Goal: Book appointment/travel/reservation

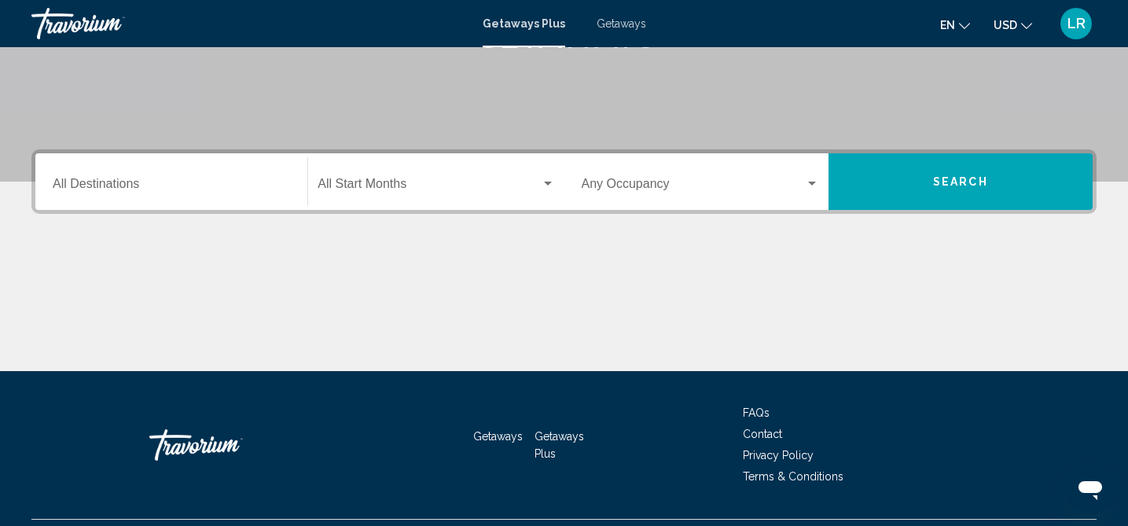
scroll to position [271, 0]
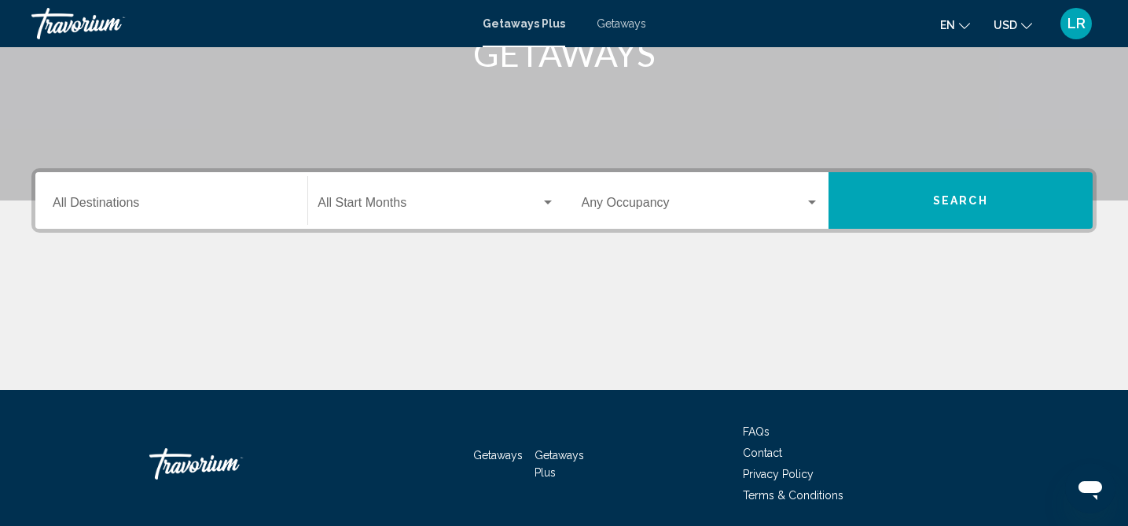
click at [183, 209] on input "Destination All Destinations" at bounding box center [171, 206] width 237 height 14
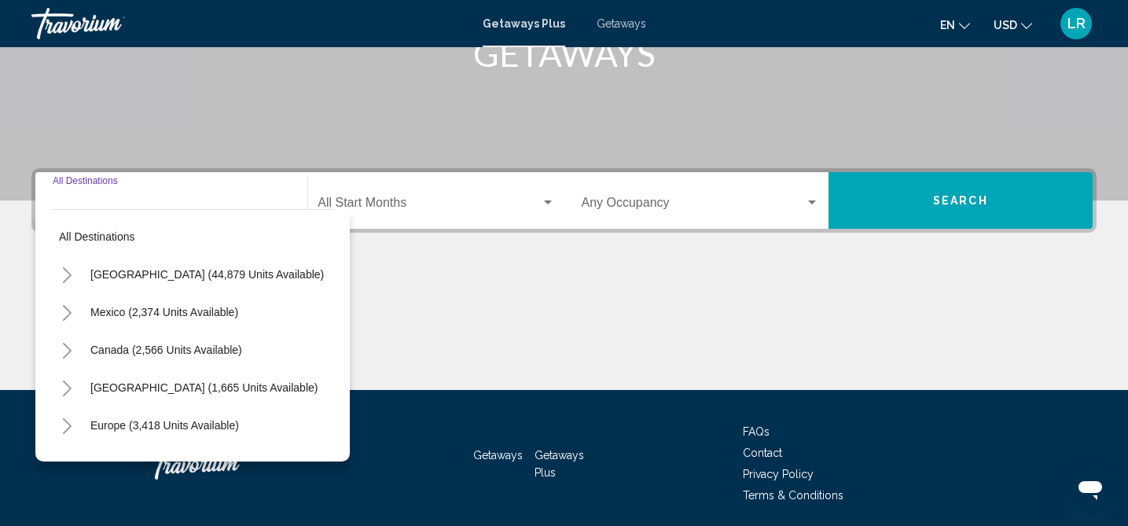
scroll to position [328, 0]
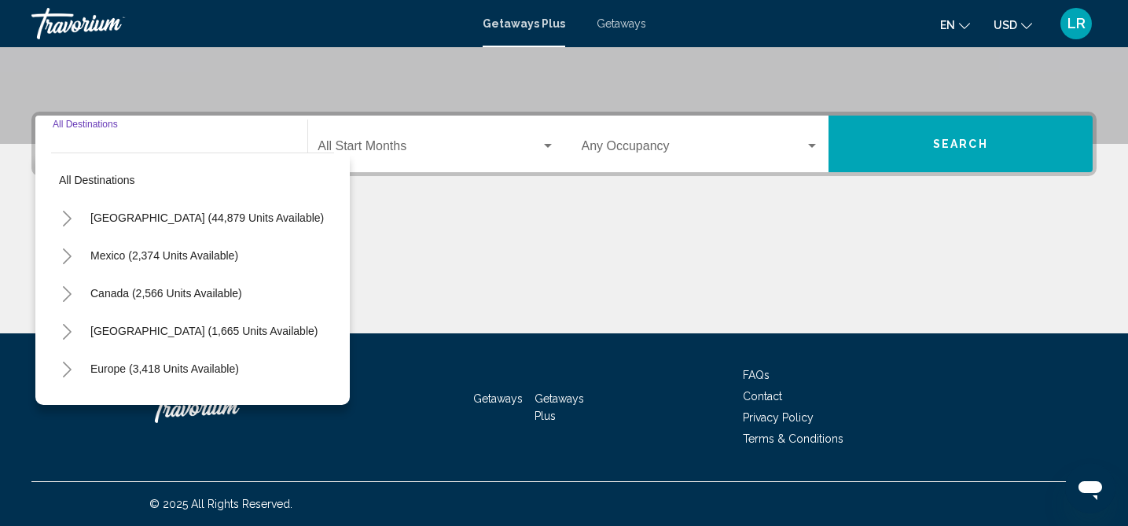
click at [68, 331] on icon "Toggle Caribbean & Atlantic Islands (1,665 units available)" at bounding box center [67, 332] width 12 height 16
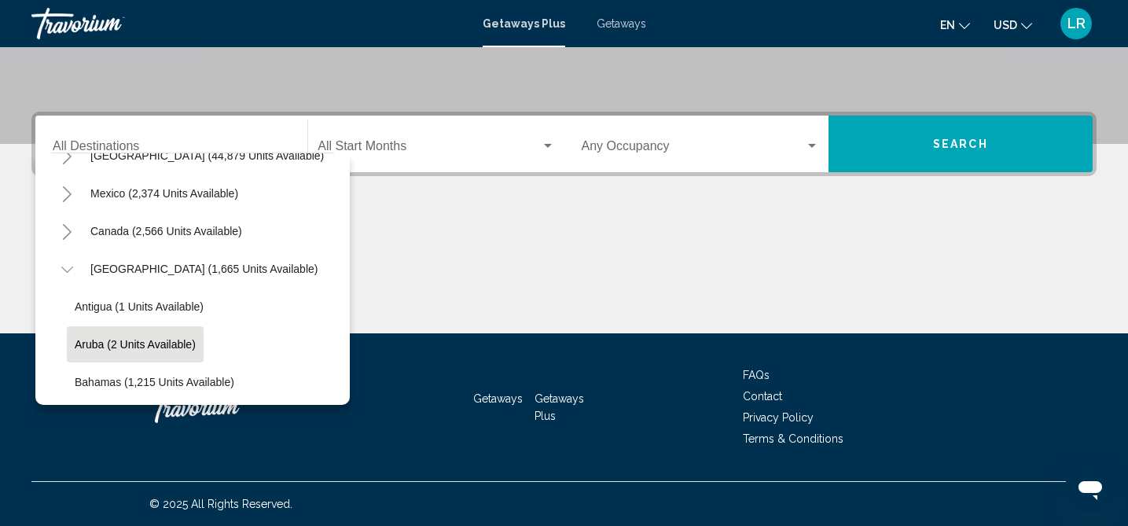
scroll to position [59, 0]
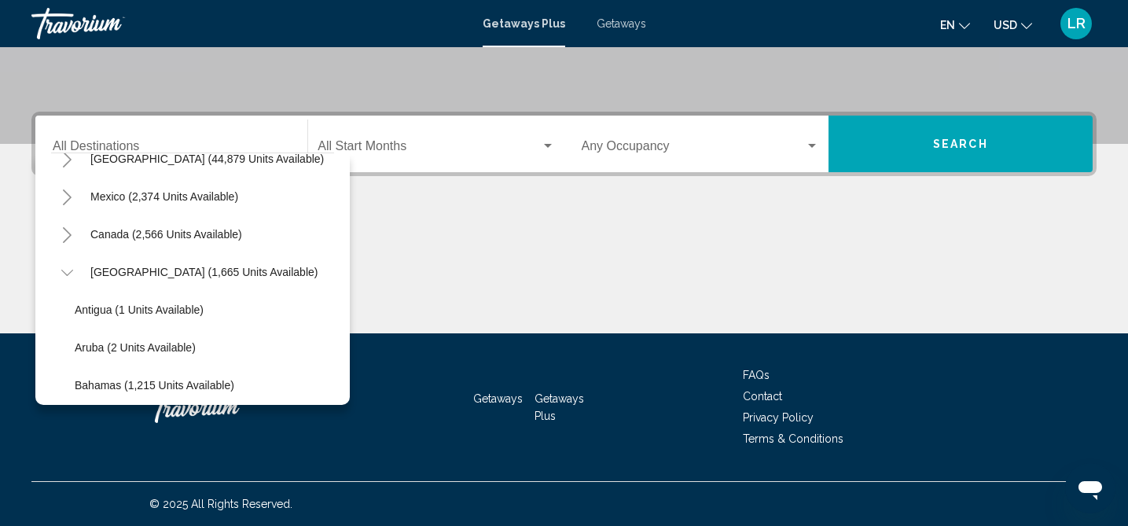
click at [810, 145] on div "Search widget" at bounding box center [812, 146] width 8 height 4
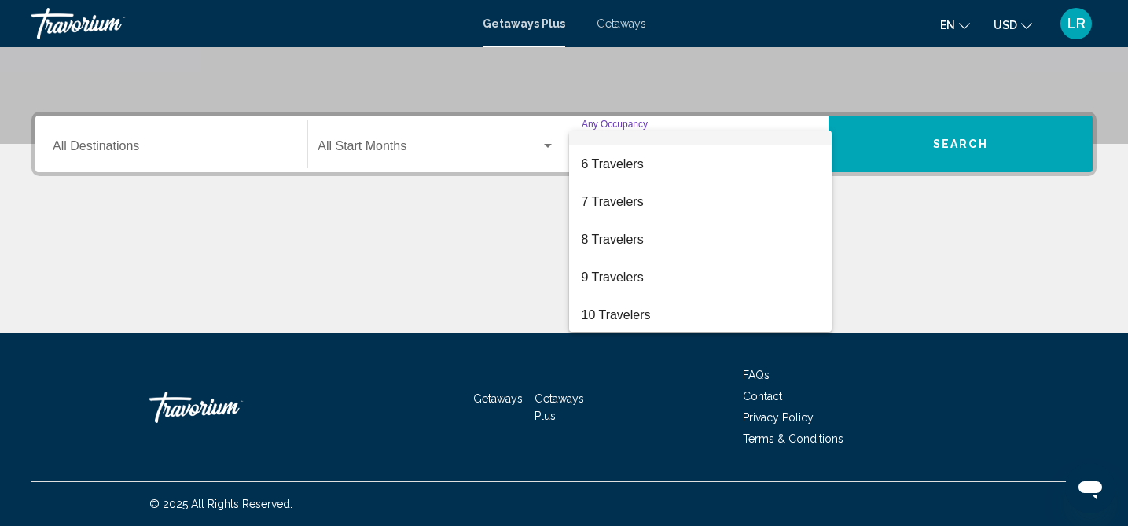
scroll to position [176, 0]
click at [104, 149] on div at bounding box center [564, 263] width 1128 height 526
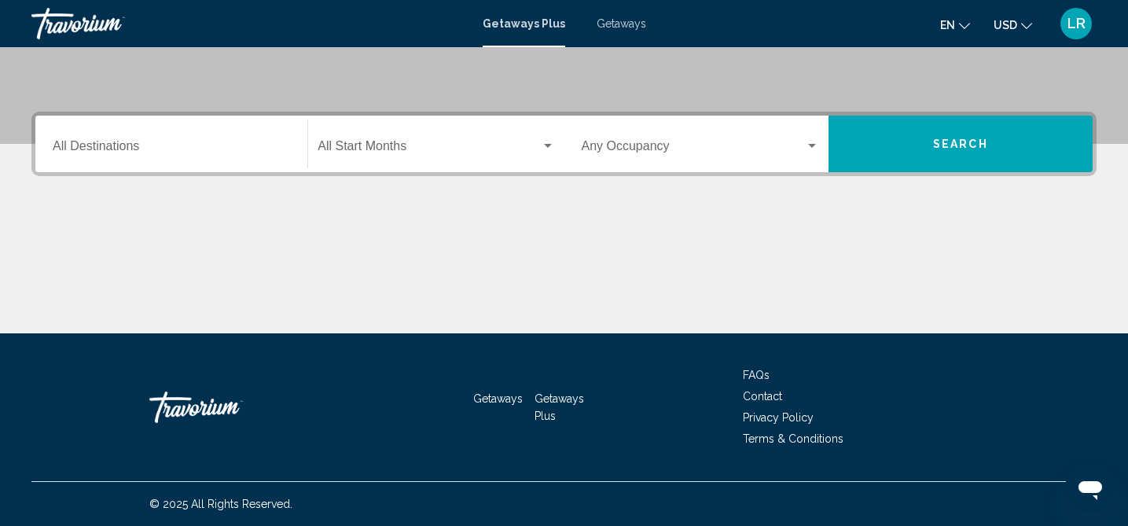
click at [103, 144] on input "Destination All Destinations" at bounding box center [171, 149] width 237 height 14
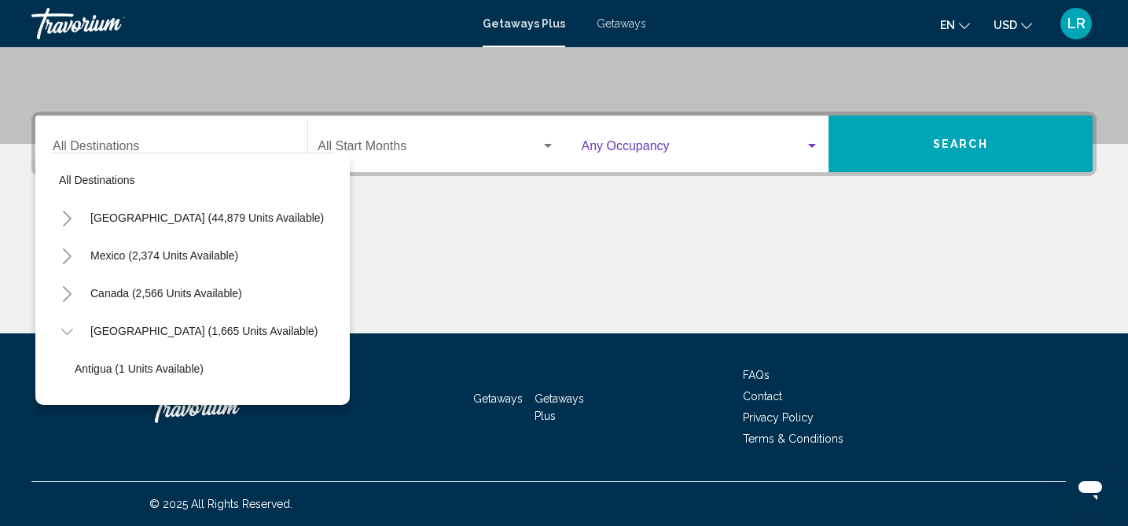
click at [813, 145] on div "Search widget" at bounding box center [812, 146] width 8 height 4
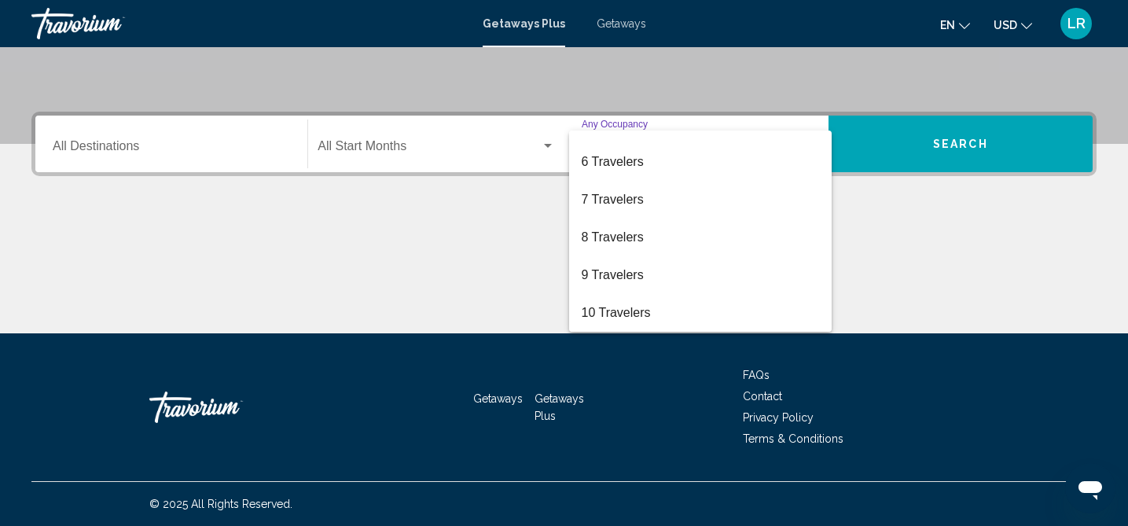
click at [87, 148] on div at bounding box center [564, 263] width 1128 height 526
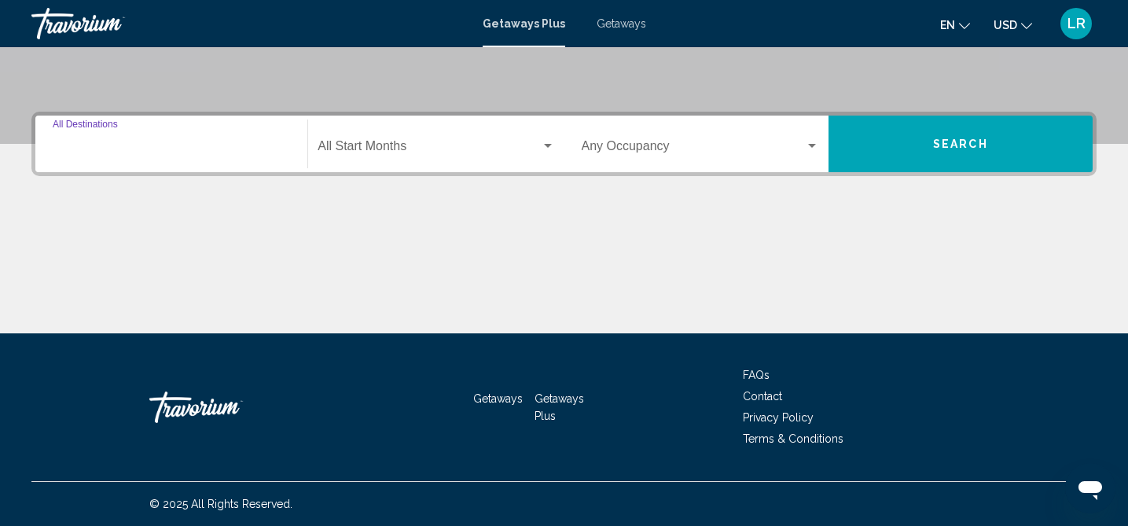
click at [74, 145] on input "Destination All Destinations" at bounding box center [171, 149] width 237 height 14
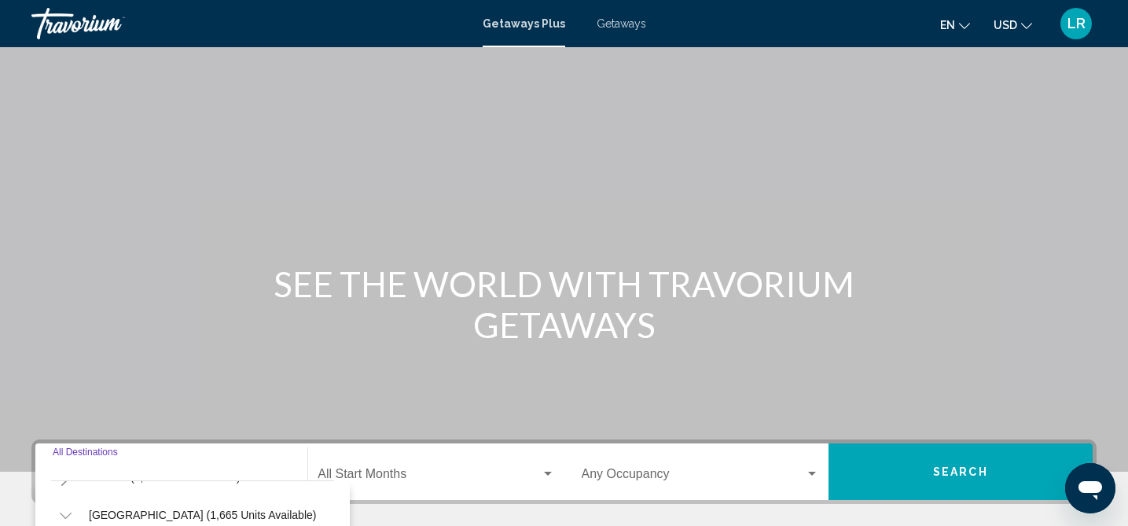
scroll to position [328, 0]
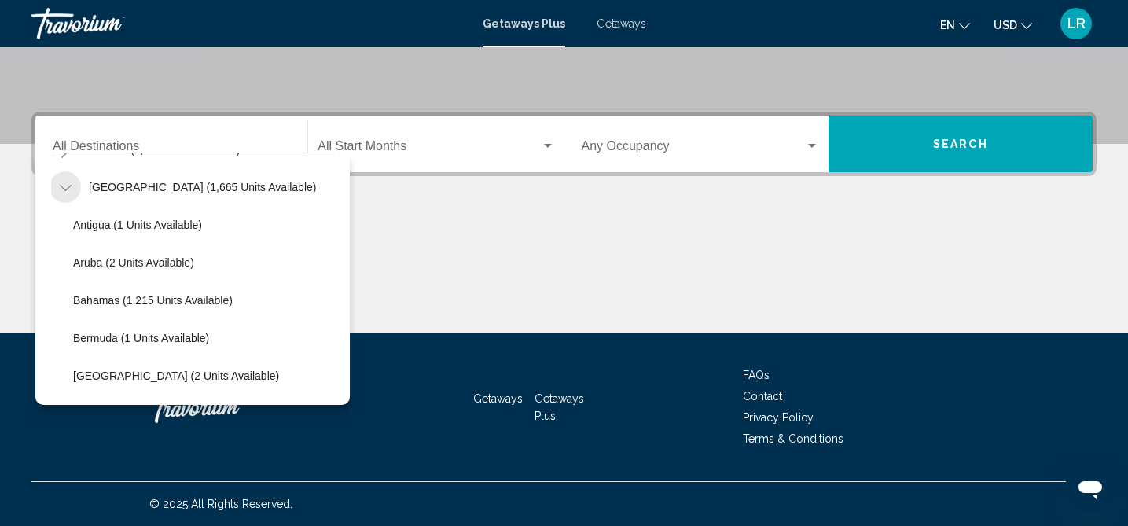
click at [67, 188] on icon "Toggle Caribbean & Atlantic Islands (1,665 units available)" at bounding box center [65, 188] width 12 height 6
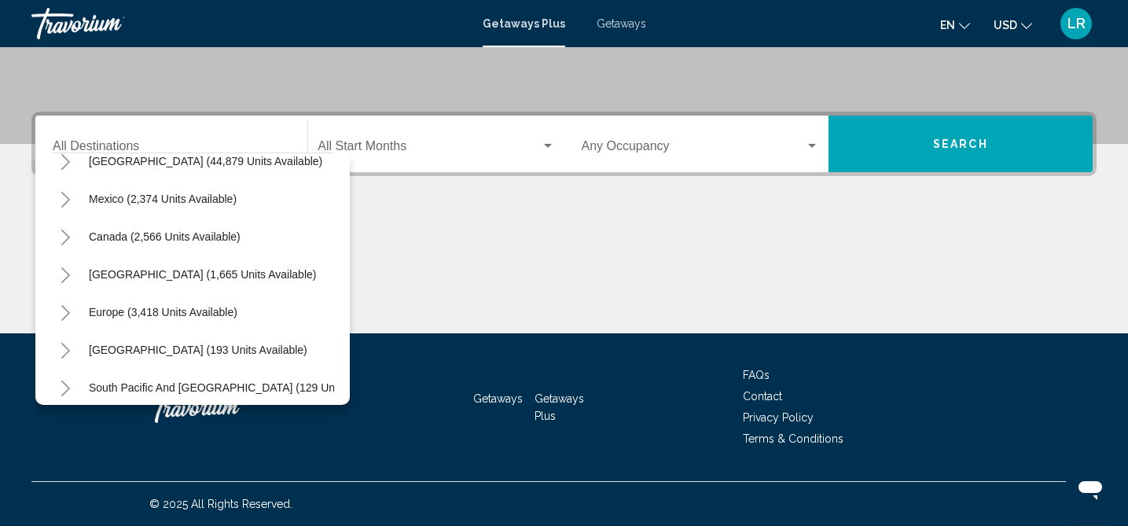
scroll to position [54, 2]
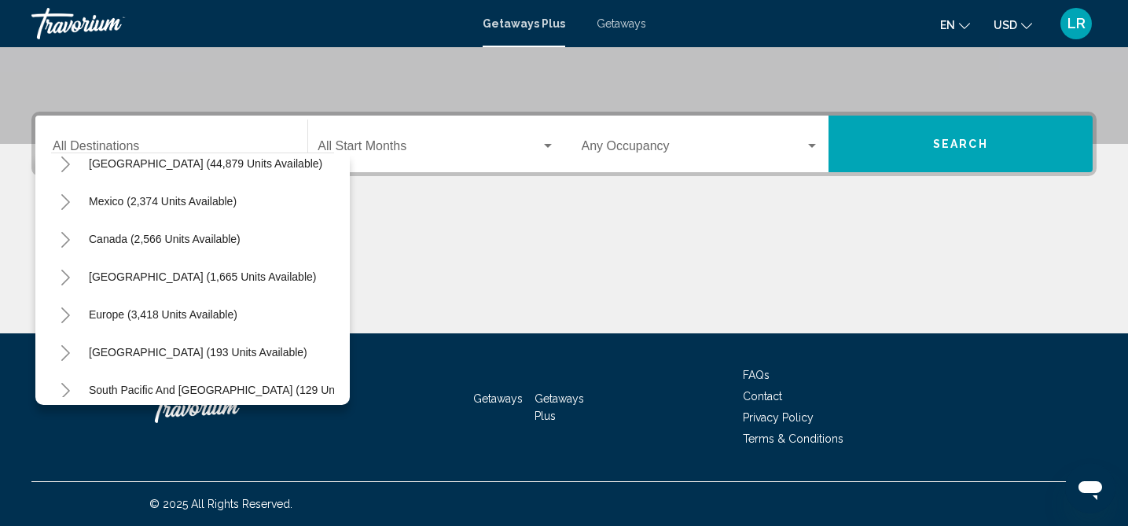
click at [67, 241] on icon "Toggle Canada (2,566 units available)" at bounding box center [65, 240] width 9 height 16
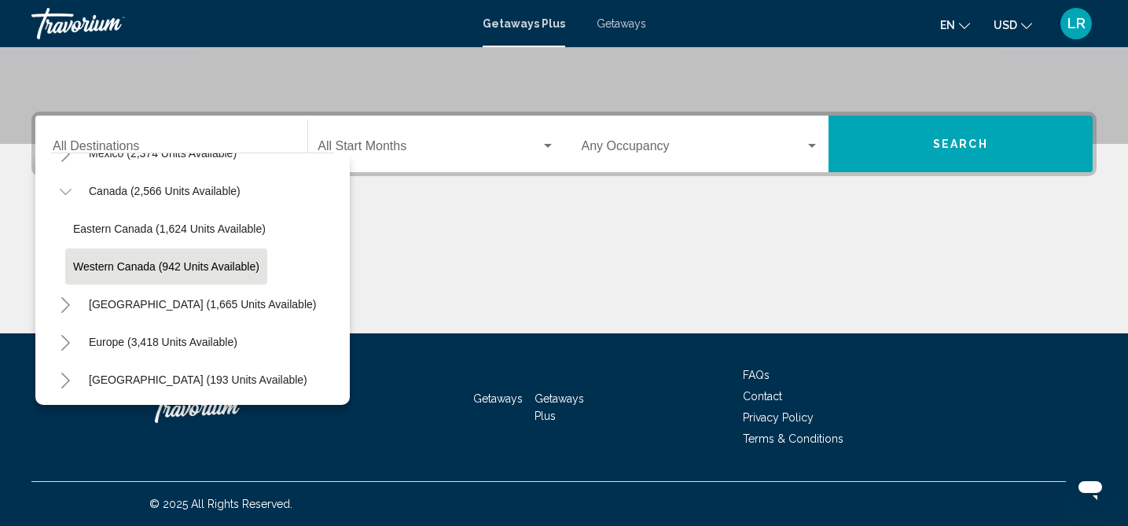
scroll to position [0, 2]
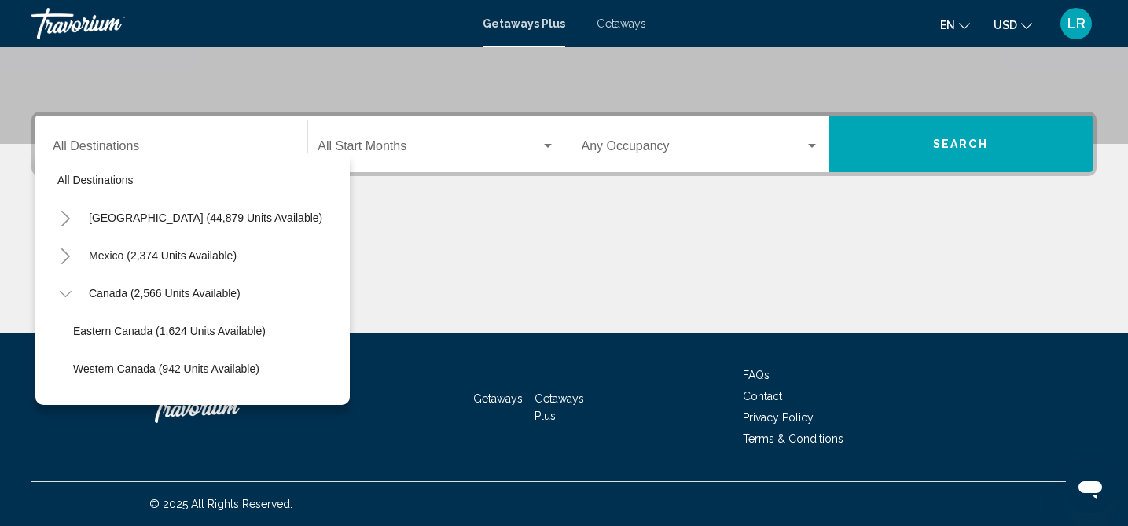
click at [1075, 28] on span "LR" at bounding box center [1076, 24] width 18 height 16
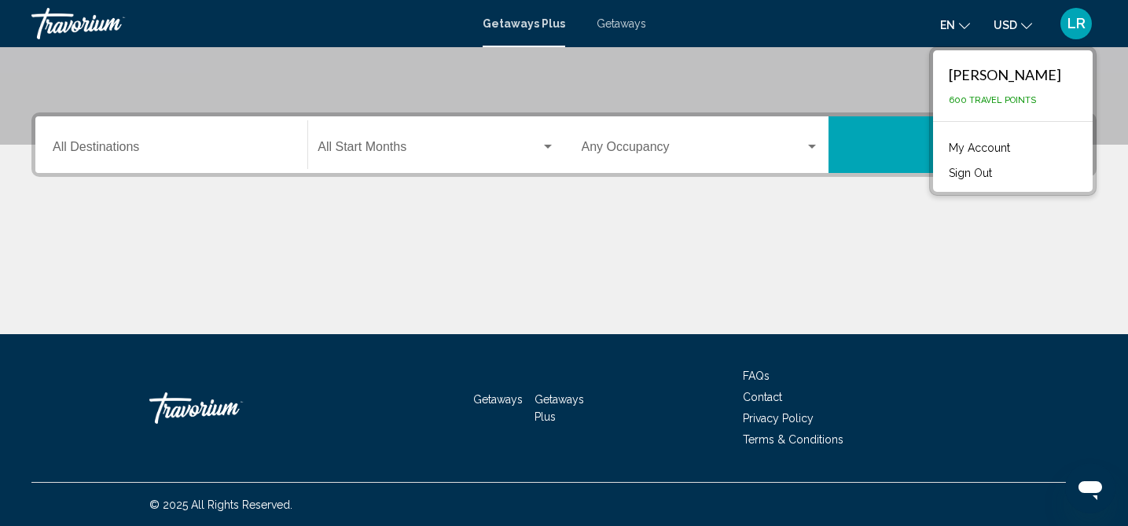
scroll to position [328, 0]
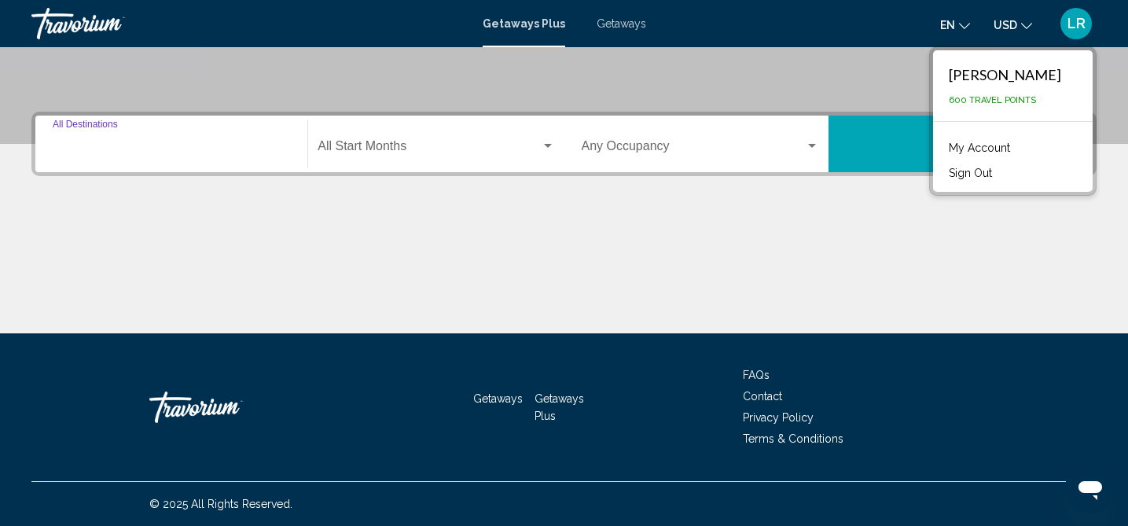
click at [99, 152] on input "Destination All Destinations" at bounding box center [171, 149] width 237 height 14
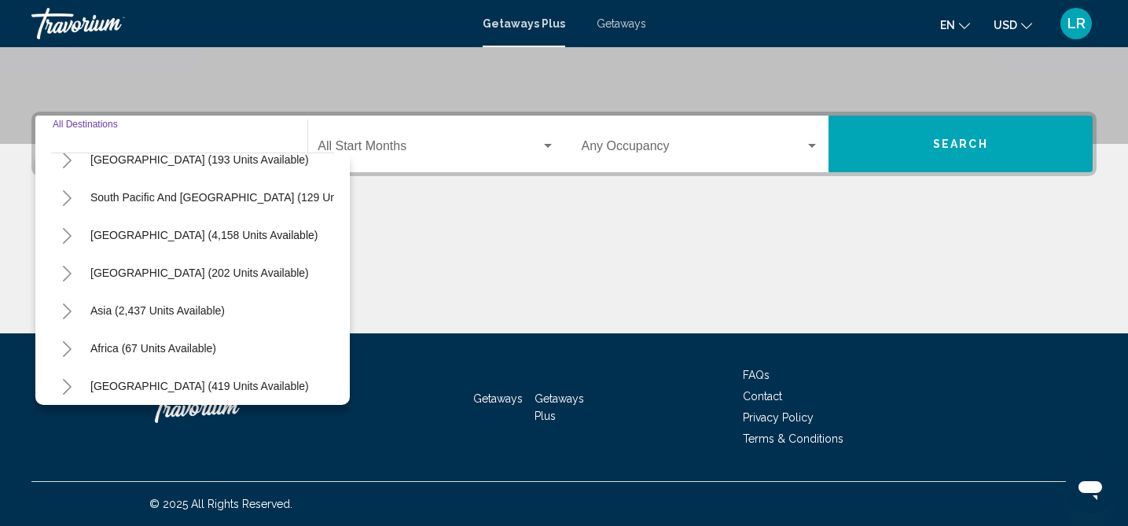
scroll to position [330, 0]
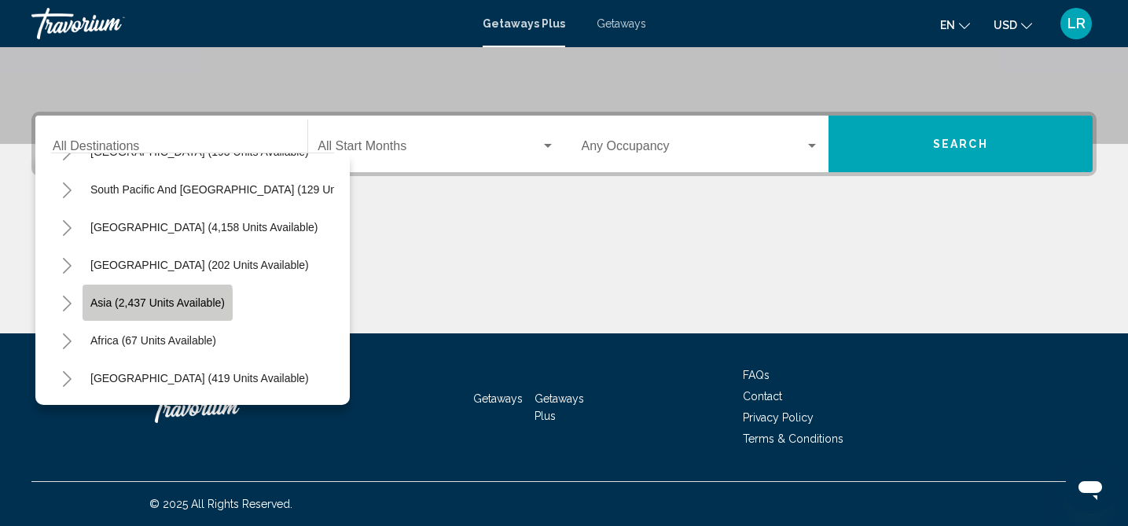
click at [132, 309] on button "Asia (2,437 units available)" at bounding box center [158, 303] width 150 height 36
type input "**********"
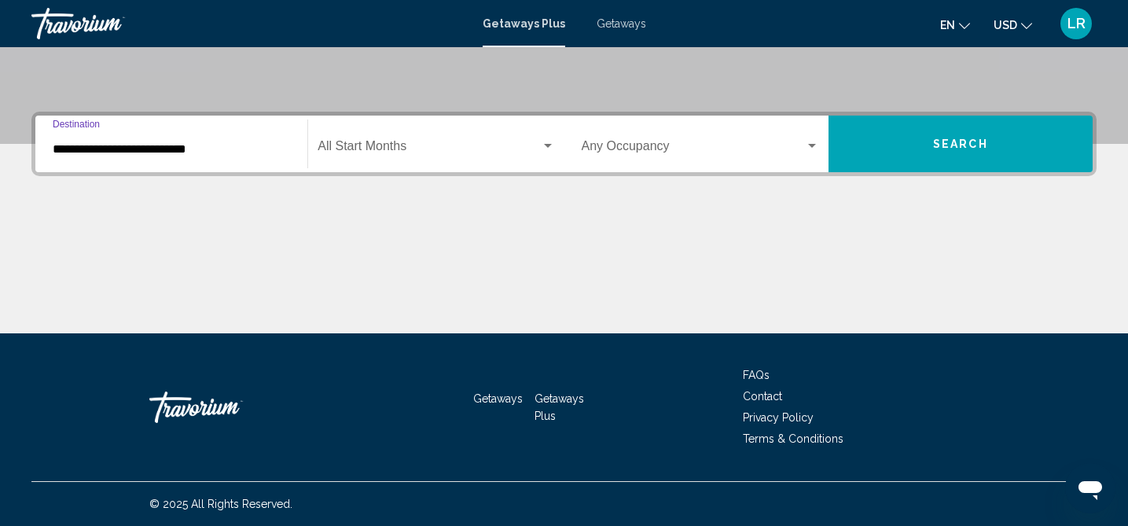
click at [233, 149] on input "**********" at bounding box center [171, 149] width 237 height 14
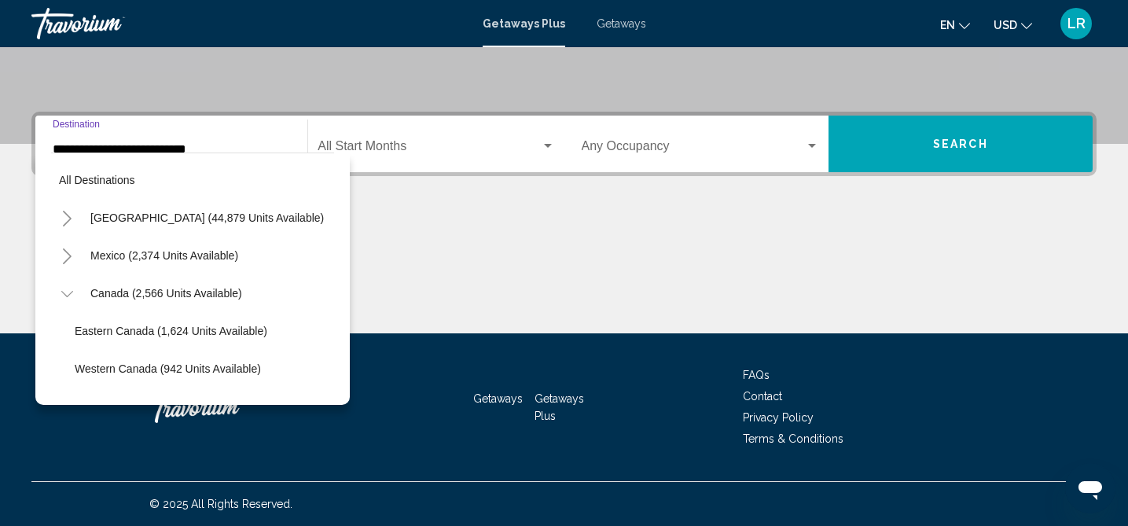
scroll to position [358, 0]
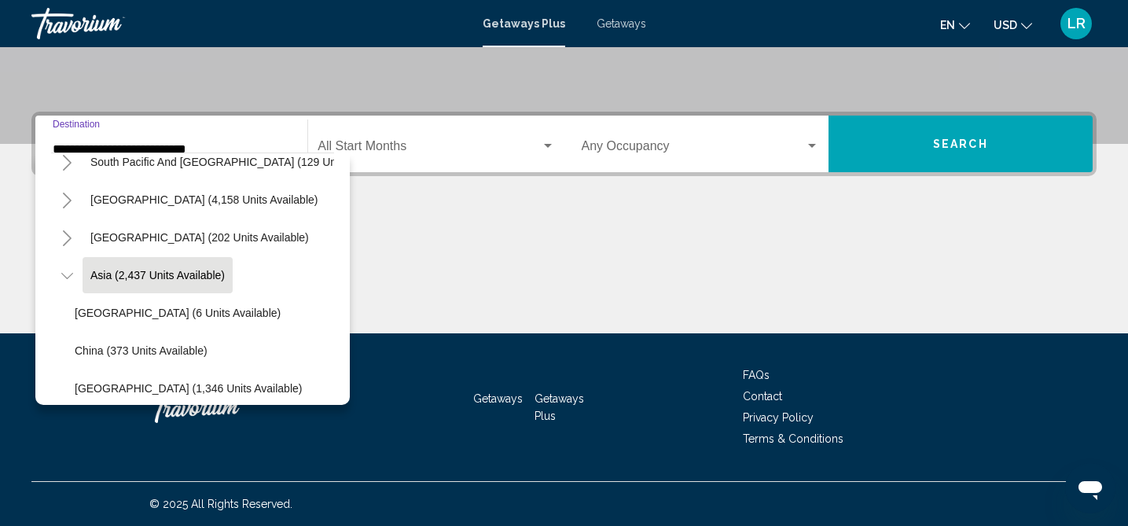
click at [142, 274] on span "Asia (2,437 units available)" at bounding box center [157, 275] width 134 height 13
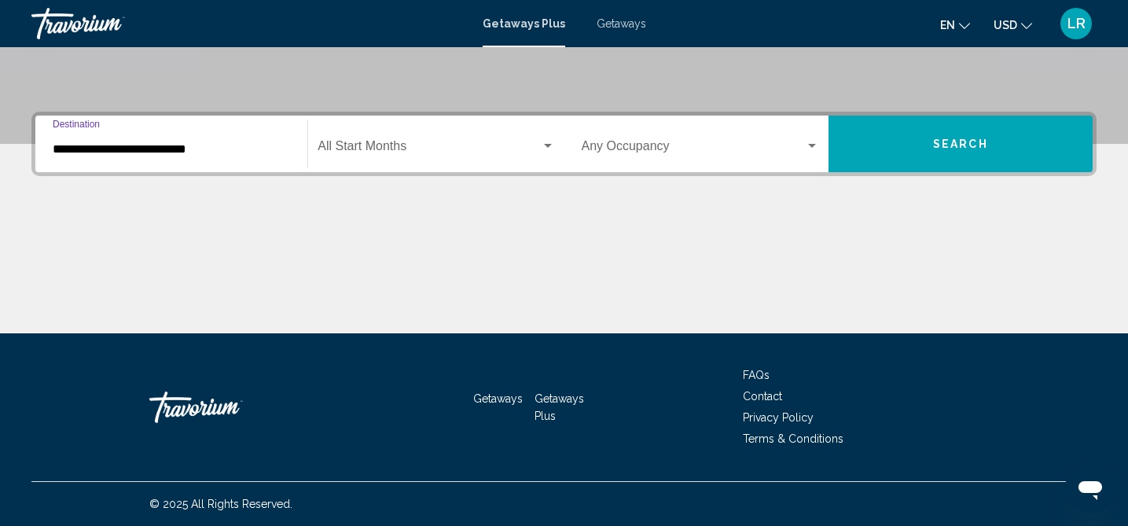
click at [547, 144] on div "Search widget" at bounding box center [548, 146] width 8 height 4
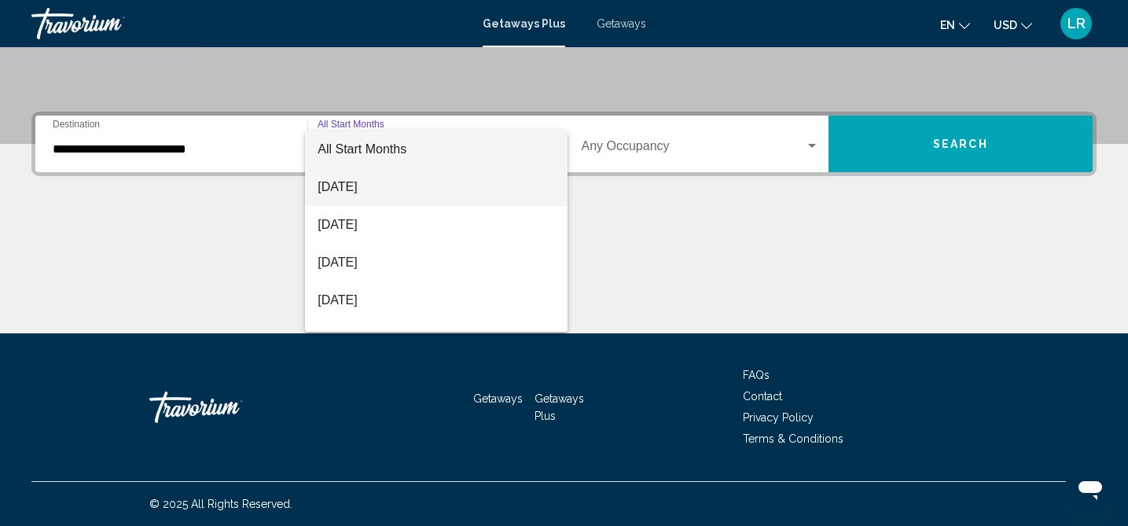
click at [347, 188] on span "[DATE]" at bounding box center [436, 187] width 237 height 38
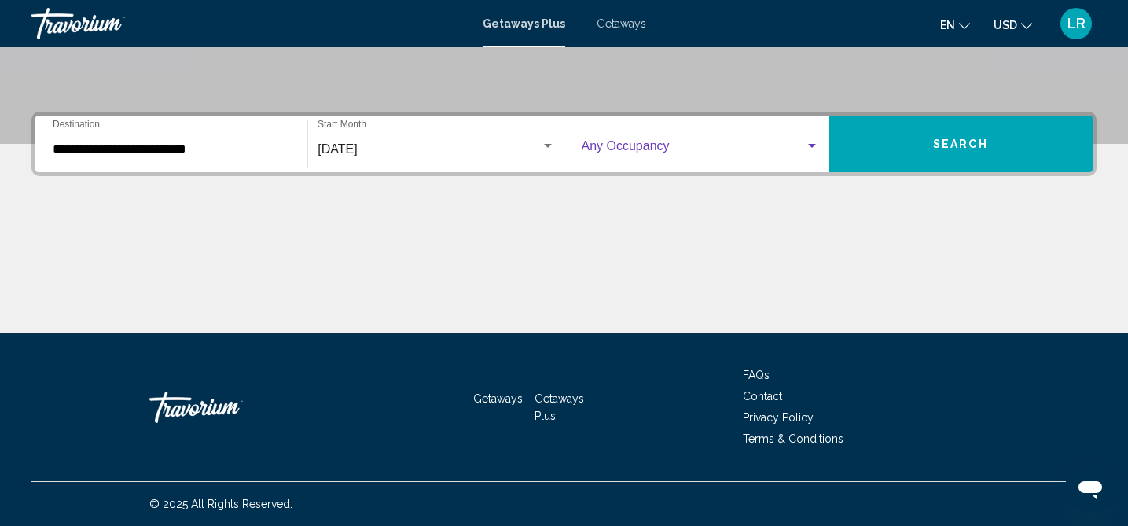
click at [810, 146] on div "Search widget" at bounding box center [812, 146] width 8 height 4
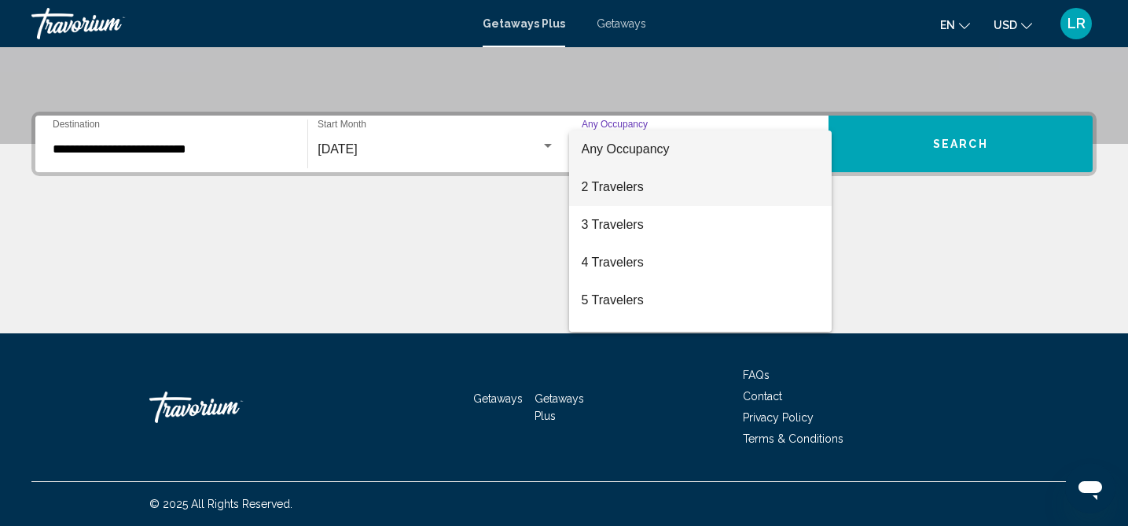
click at [615, 185] on span "2 Travelers" at bounding box center [700, 187] width 237 height 38
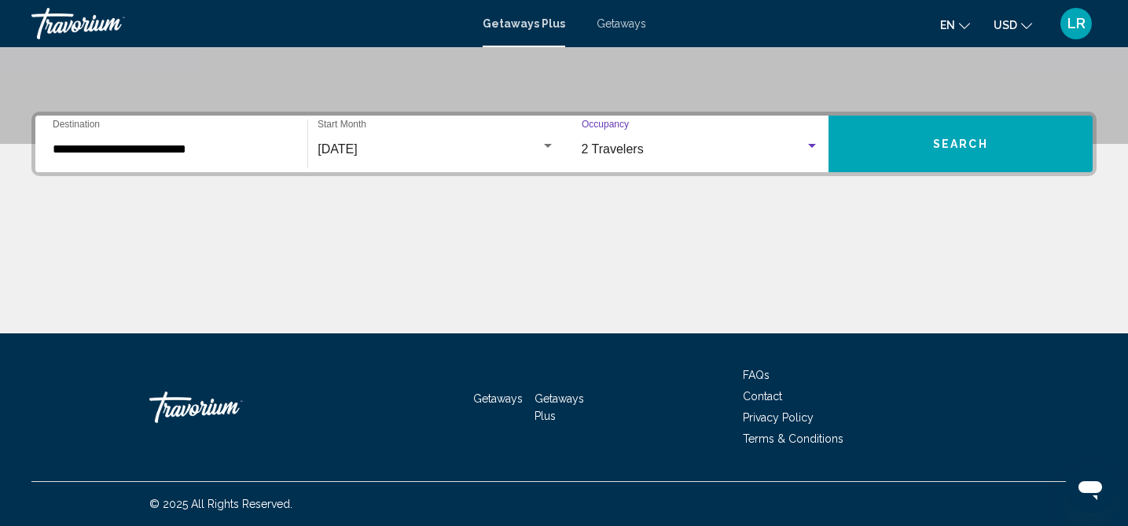
click at [986, 141] on span "Search" at bounding box center [960, 144] width 55 height 13
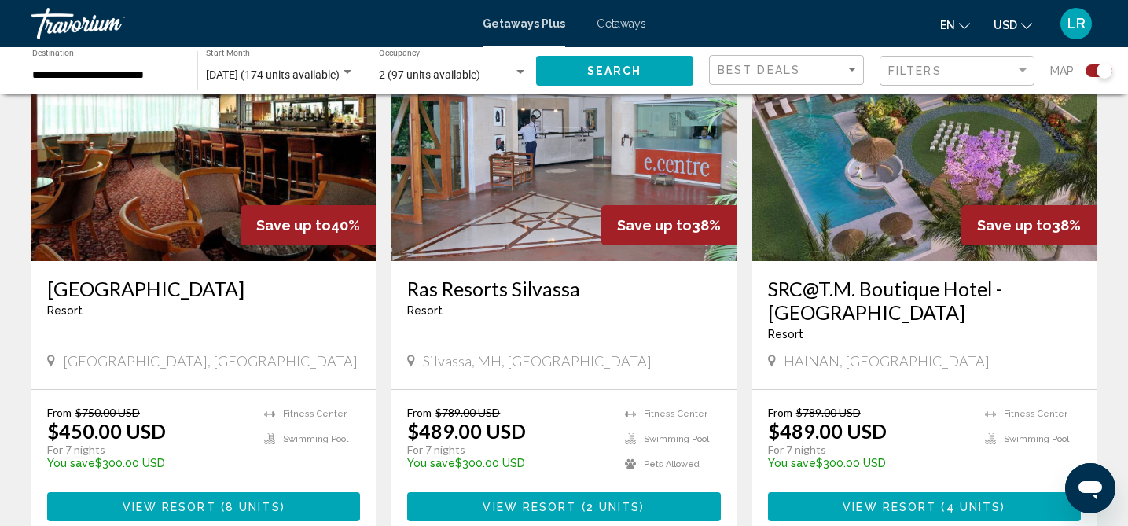
scroll to position [644, 0]
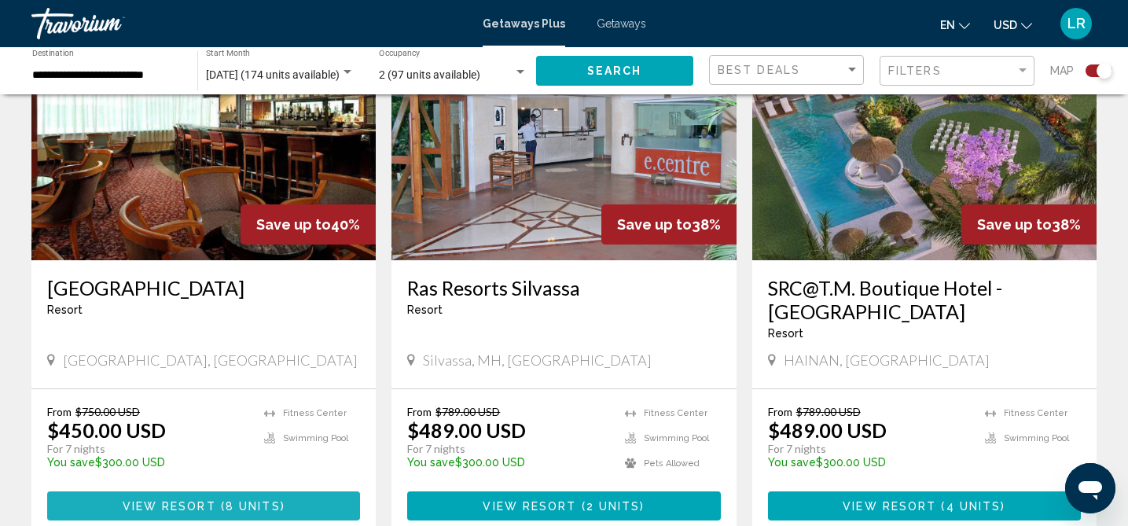
click at [214, 500] on span "View Resort" at bounding box center [170, 506] width 94 height 13
